Goal: Understand process/instructions

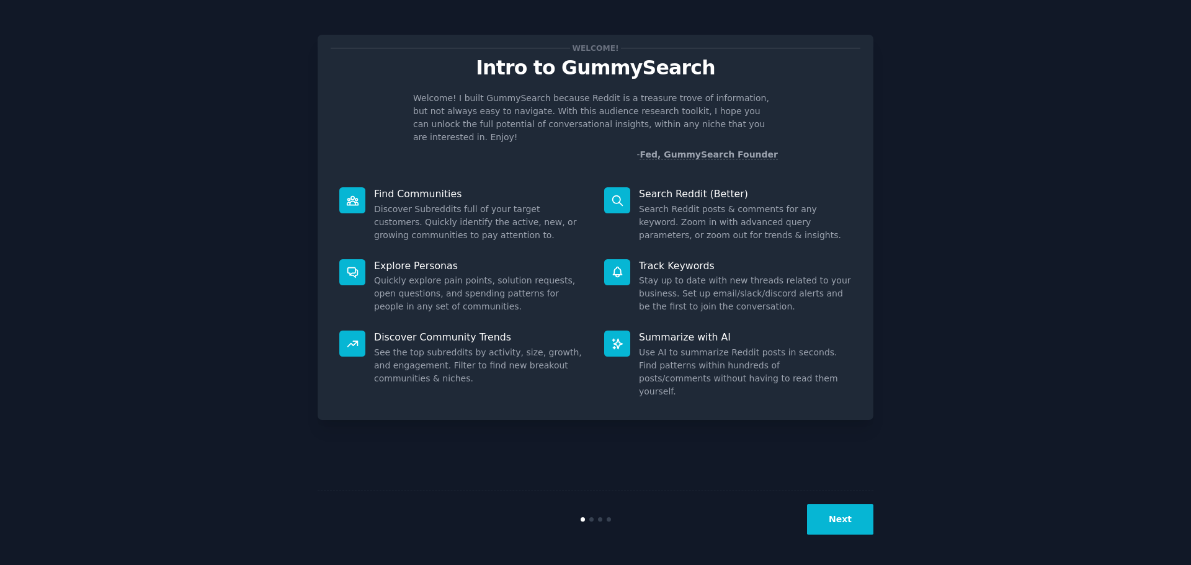
click at [826, 519] on button "Next" at bounding box center [840, 519] width 66 height 30
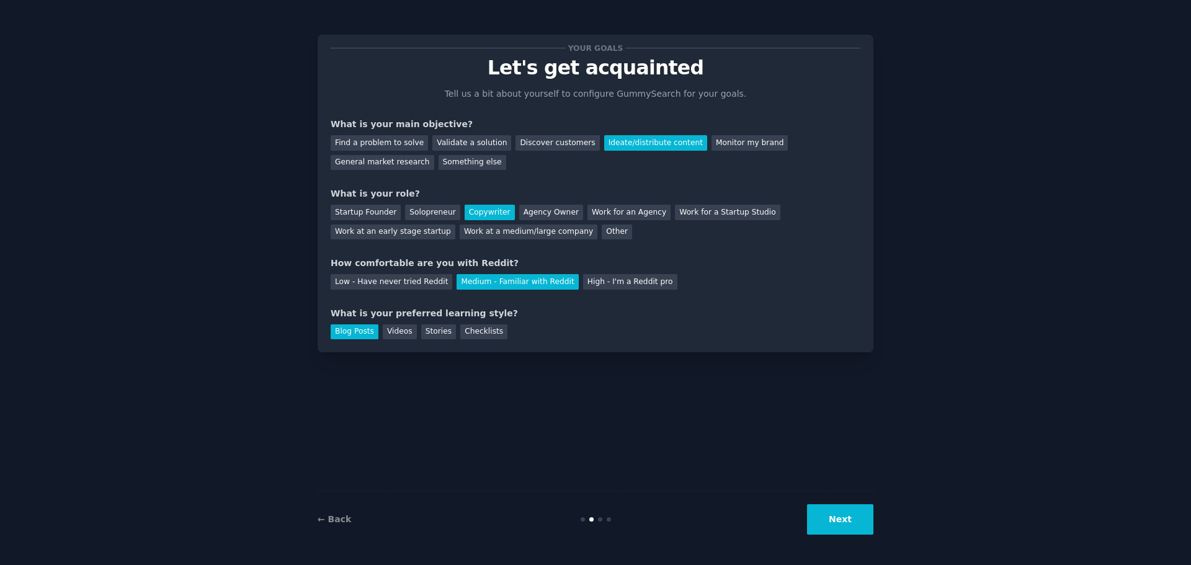
click at [839, 521] on button "Next" at bounding box center [840, 519] width 66 height 30
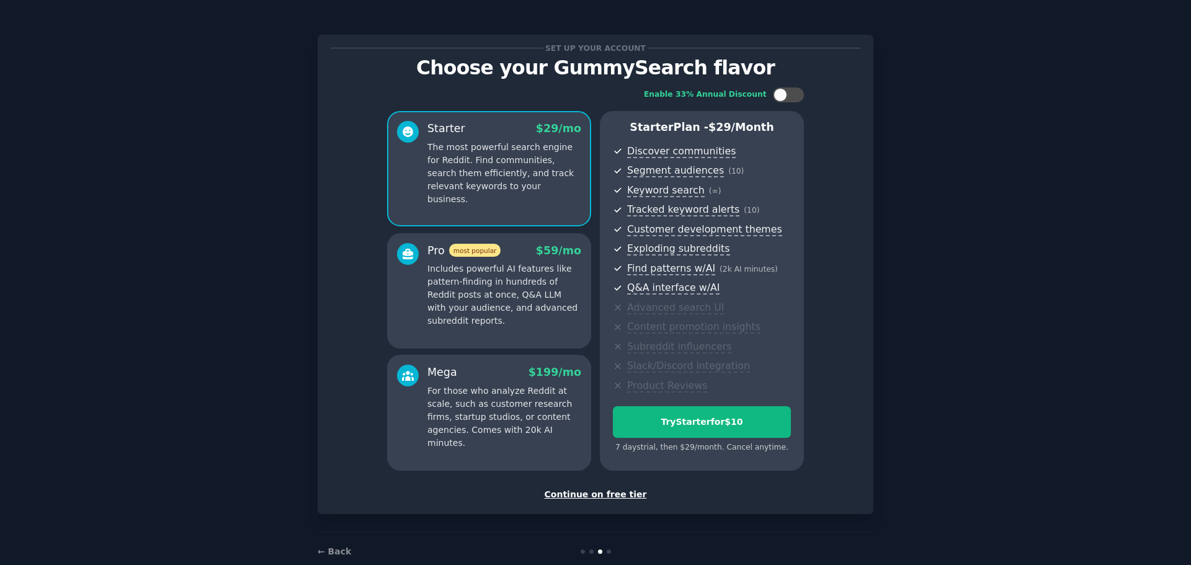
click at [606, 498] on div "Continue on free tier" at bounding box center [596, 494] width 530 height 13
